Goal: Check status: Check status

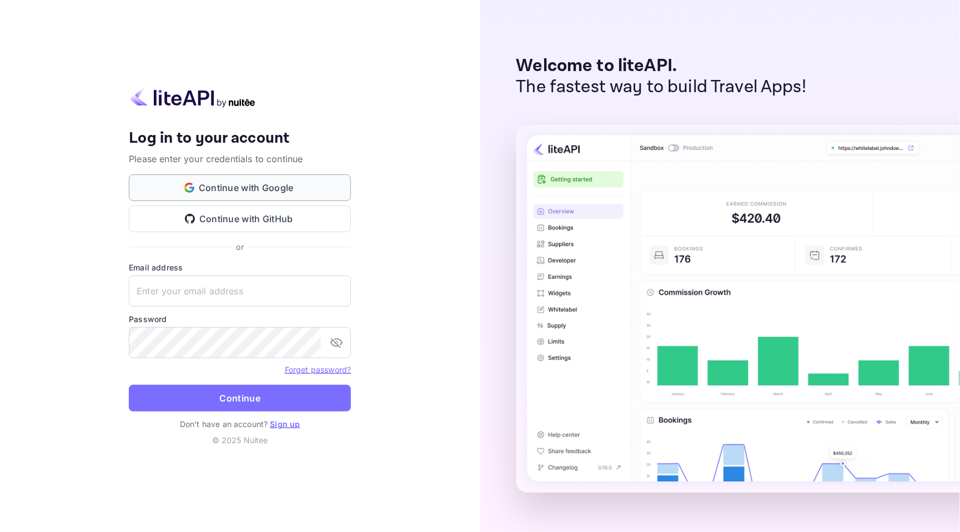
click at [259, 191] on button "Continue with Google" at bounding box center [240, 187] width 222 height 27
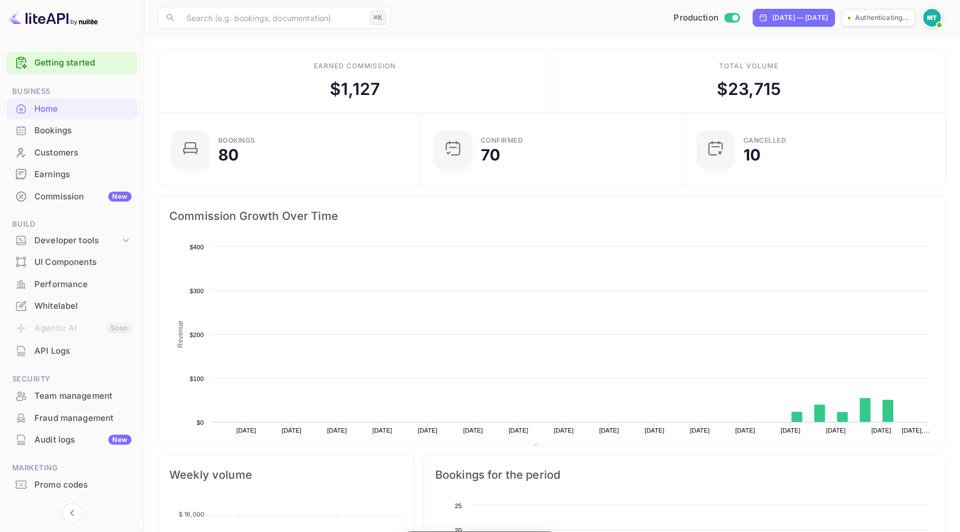
scroll to position [180, 255]
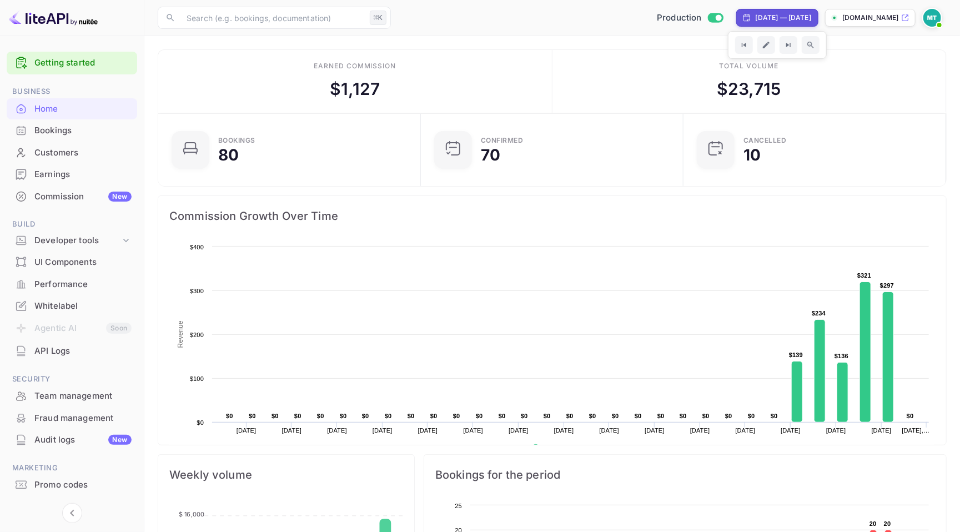
click at [755, 15] on div "Sep 7, 2025 — Oct 7, 2025" at bounding box center [783, 18] width 56 height 10
select select "8"
select select "2025"
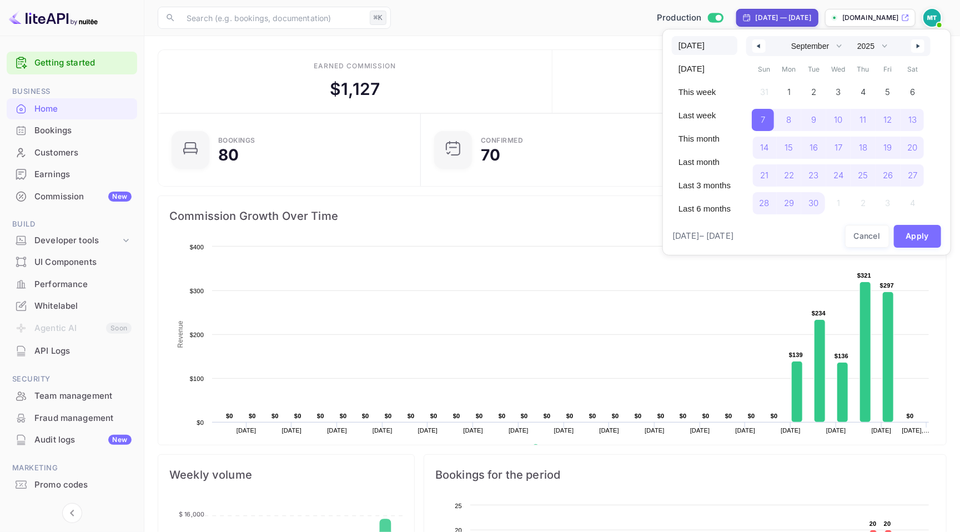
click at [689, 42] on span "[DATE]" at bounding box center [704, 45] width 65 height 19
select select "9"
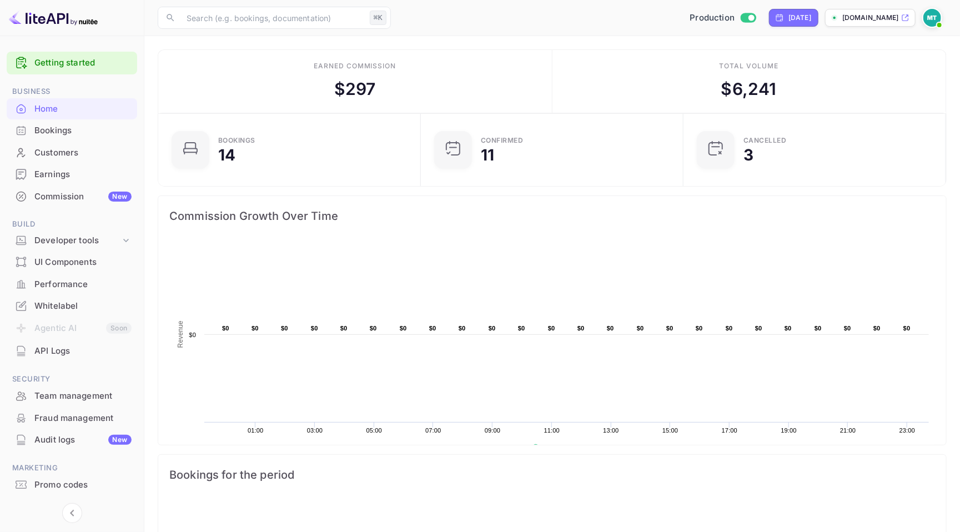
click at [55, 99] on div "Home" at bounding box center [72, 109] width 130 height 22
click at [48, 114] on div "Home" at bounding box center [82, 109] width 97 height 13
click at [51, 112] on div "Home" at bounding box center [82, 109] width 97 height 13
click at [788, 21] on div "[DATE]" at bounding box center [799, 18] width 23 height 10
select select "9"
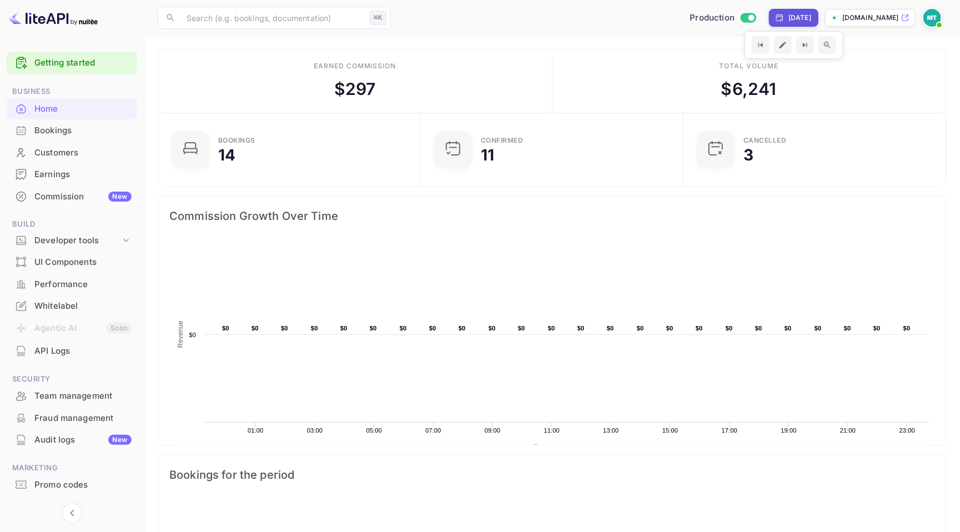
select select "2025"
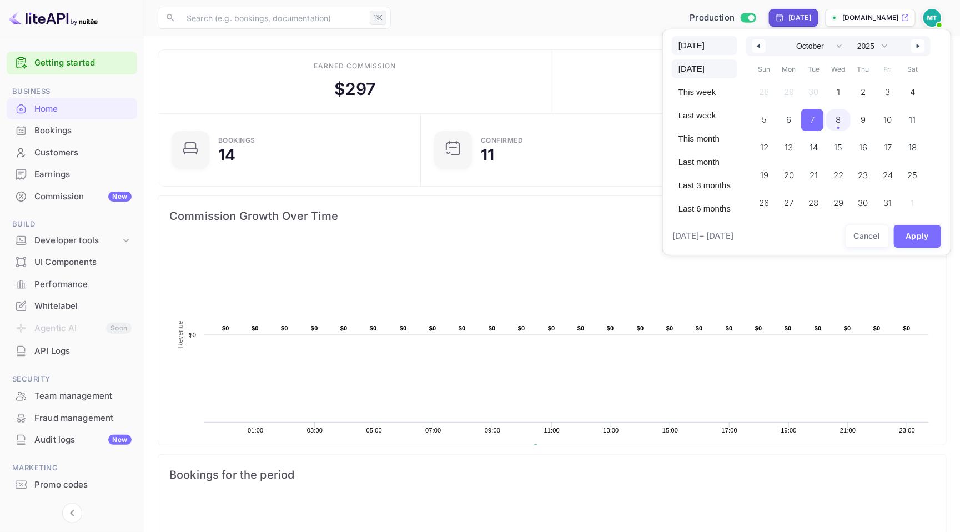
click at [692, 49] on span "[DATE]" at bounding box center [704, 45] width 65 height 19
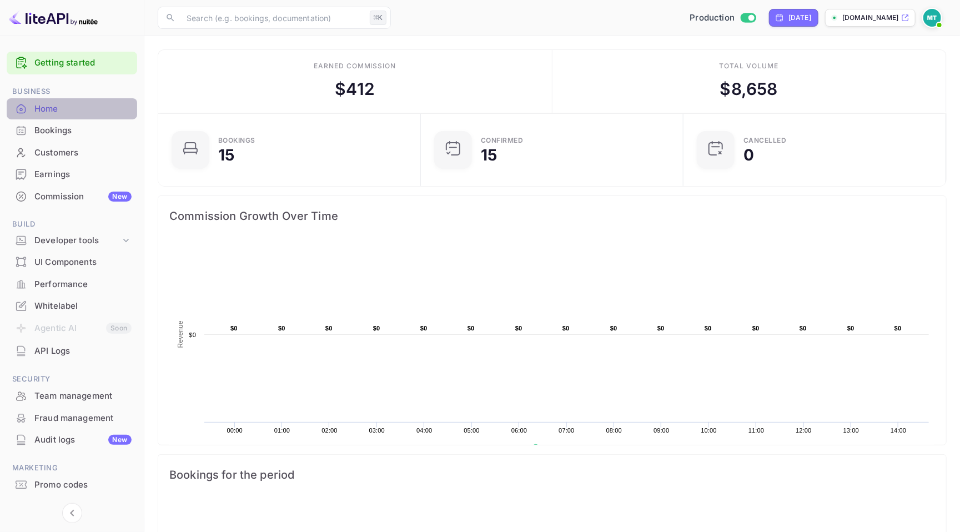
click at [59, 109] on div "Home" at bounding box center [82, 109] width 97 height 13
